Goal: Complete application form

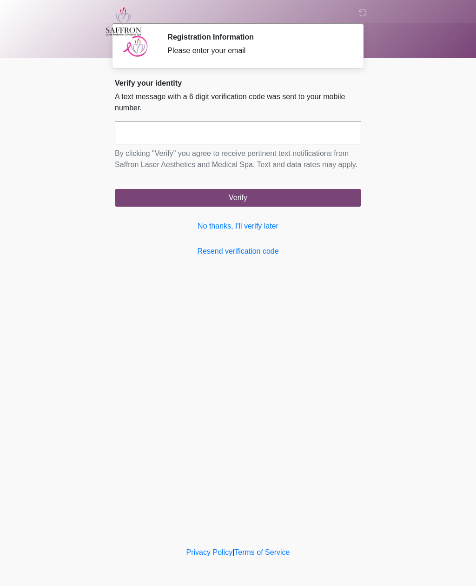
click at [401, 580] on div "Privacy Policy | Terms of Service" at bounding box center [238, 565] width 476 height 39
click at [253, 133] on input "text" at bounding box center [238, 132] width 246 height 23
type input "******"
click at [257, 206] on button "Verify" at bounding box center [238, 198] width 246 height 18
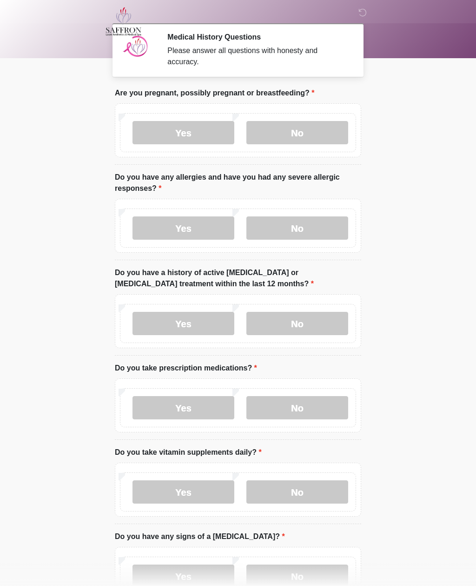
click at [306, 131] on label "No" at bounding box center [297, 132] width 102 height 23
click at [298, 234] on label "No" at bounding box center [297, 227] width 102 height 23
click at [300, 321] on label "No" at bounding box center [297, 323] width 102 height 23
click at [297, 405] on label "No" at bounding box center [297, 407] width 102 height 23
click at [194, 491] on label "Yes" at bounding box center [184, 491] width 102 height 23
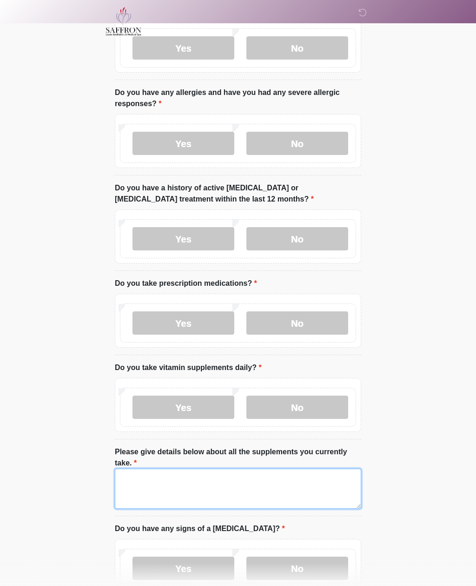
click at [140, 482] on textarea "Please give details below about all the supplements you currently take." at bounding box center [238, 488] width 246 height 40
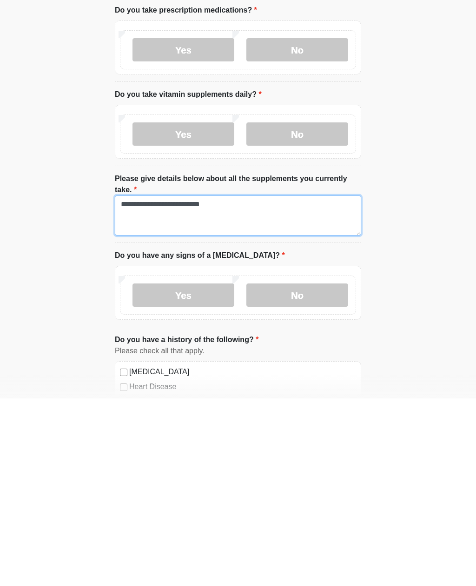
type textarea "**********"
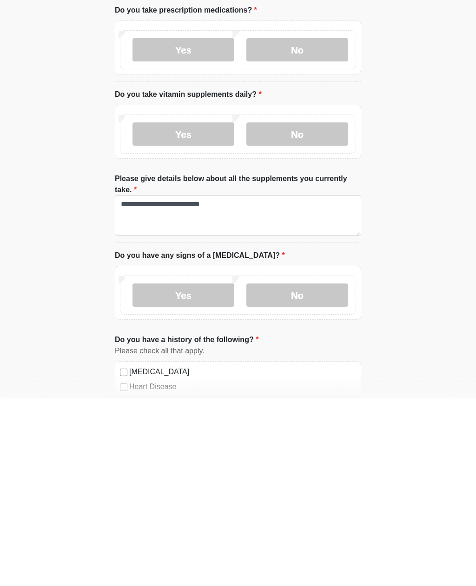
click at [301, 471] on label "No" at bounding box center [297, 482] width 102 height 23
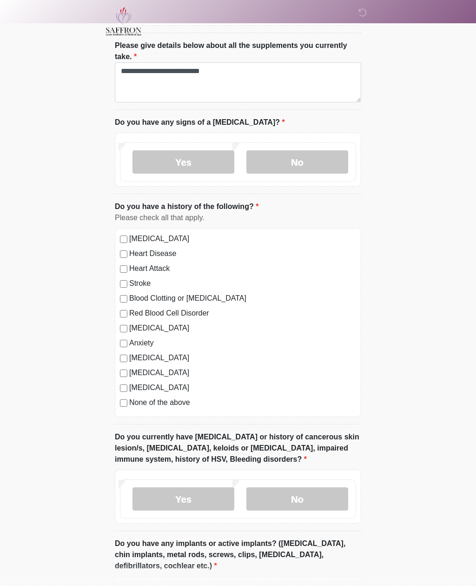
scroll to position [491, 0]
click at [154, 331] on label "[MEDICAL_DATA]" at bounding box center [242, 327] width 227 height 11
click at [313, 500] on label "No" at bounding box center [297, 498] width 102 height 23
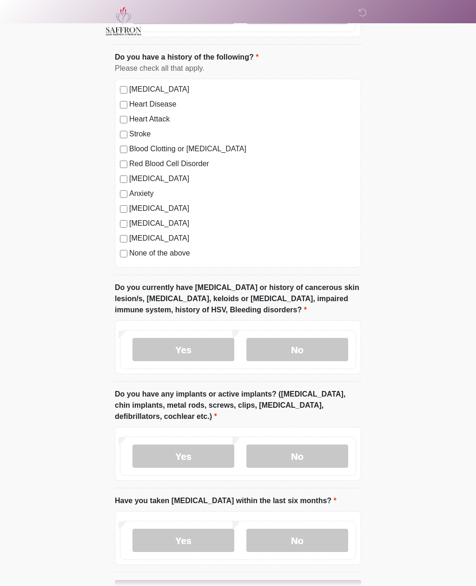
scroll to position [670, 0]
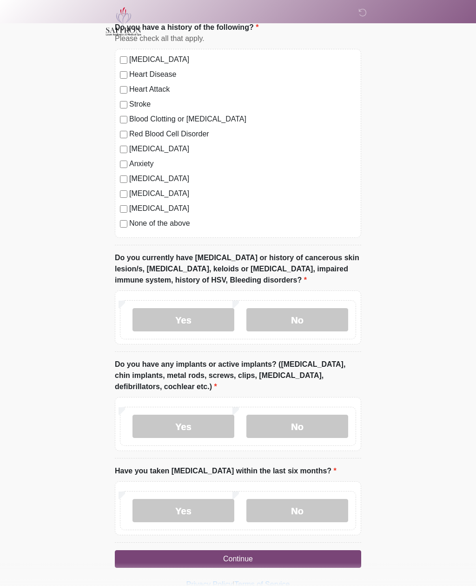
click at [308, 424] on label "No" at bounding box center [297, 425] width 102 height 23
click at [314, 510] on label "No" at bounding box center [297, 510] width 102 height 23
click at [295, 560] on button "Continue" at bounding box center [238, 559] width 246 height 18
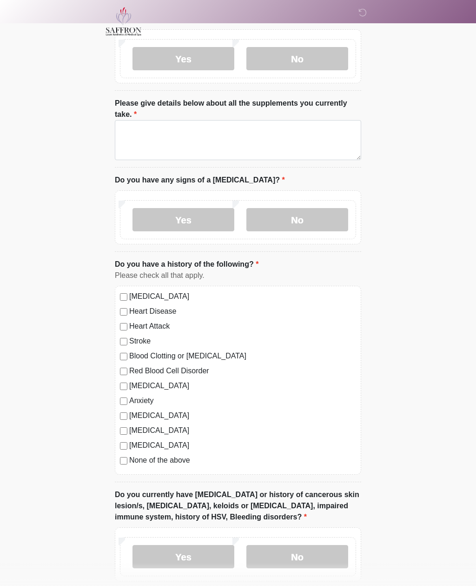
scroll to position [0, 0]
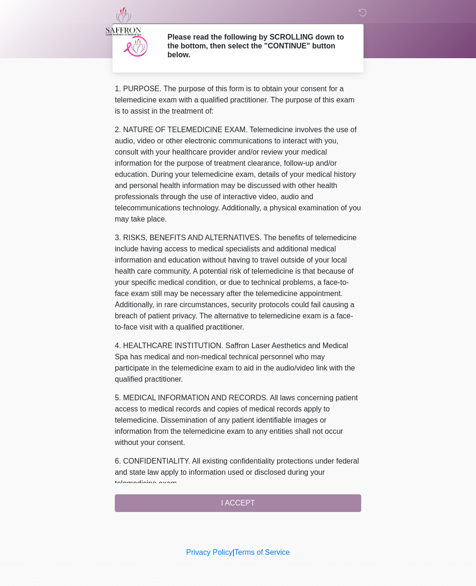
click at [269, 502] on div "1. PURPOSE. The purpose of this form is to obtain your consent for a telemedici…" at bounding box center [238, 297] width 246 height 428
click at [237, 504] on div "1. PURPOSE. The purpose of this form is to obtain your consent for a telemedici…" at bounding box center [238, 297] width 246 height 428
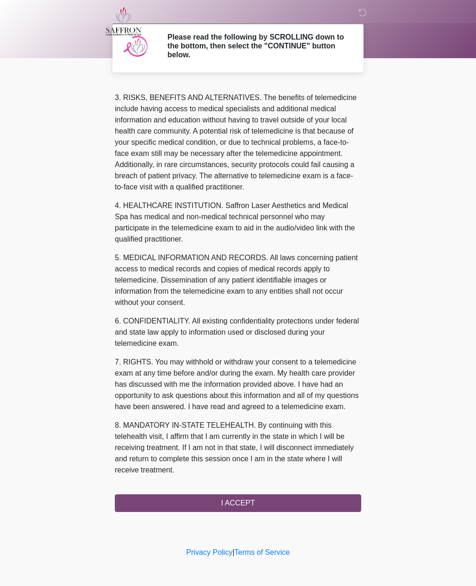
scroll to position [151, 0]
click at [237, 500] on button "I ACCEPT" at bounding box center [238, 503] width 246 height 18
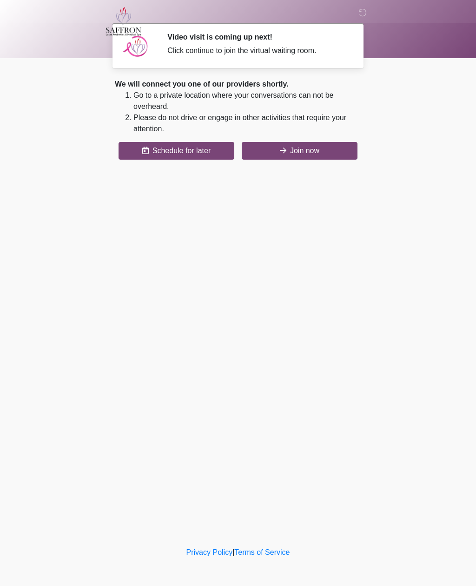
click at [314, 154] on button "Join now" at bounding box center [300, 151] width 116 height 18
